Goal: Information Seeking & Learning: Check status

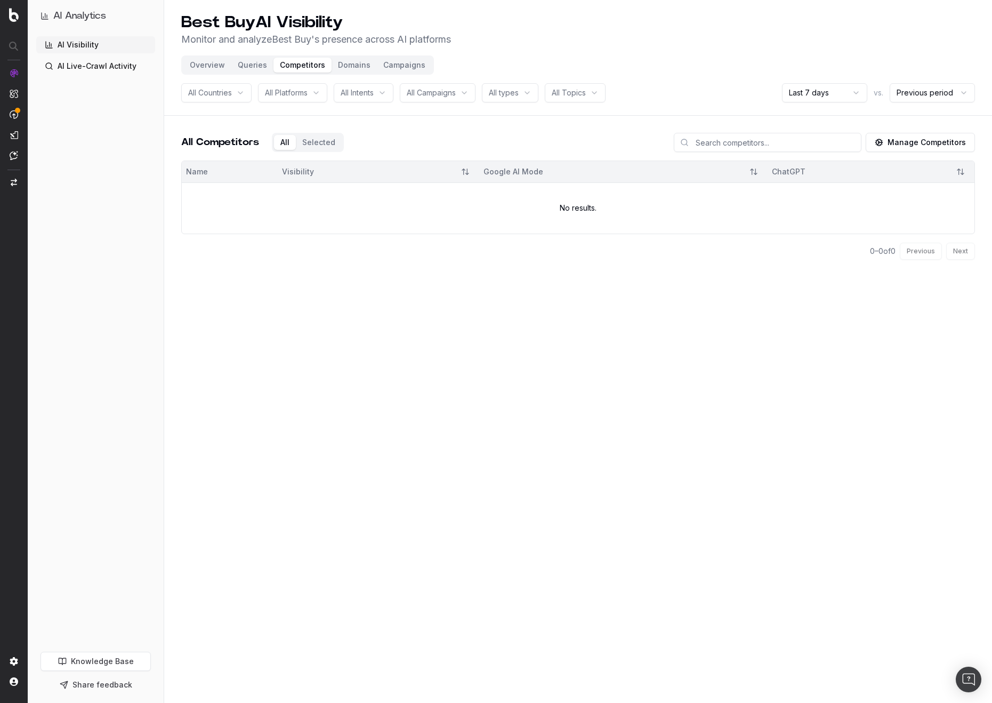
click at [63, 43] on link "AI Visibility" at bounding box center [95, 44] width 119 height 17
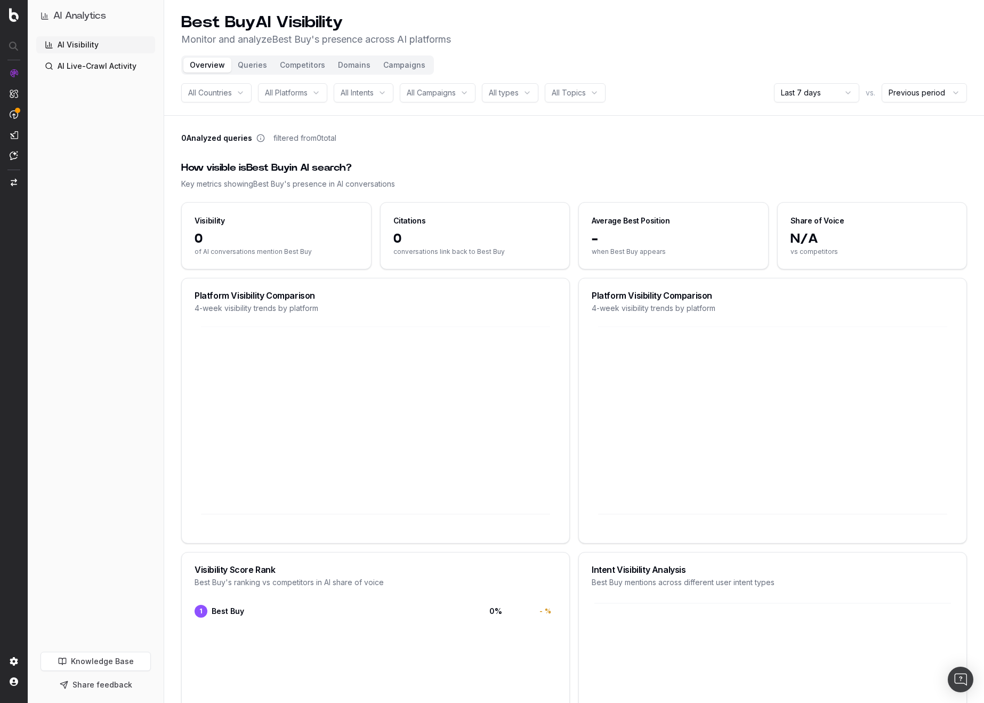
click at [82, 127] on div "AI Visibility AI Live-Crawl Activity" at bounding box center [95, 341] width 119 height 611
